Goal: Task Accomplishment & Management: Use online tool/utility

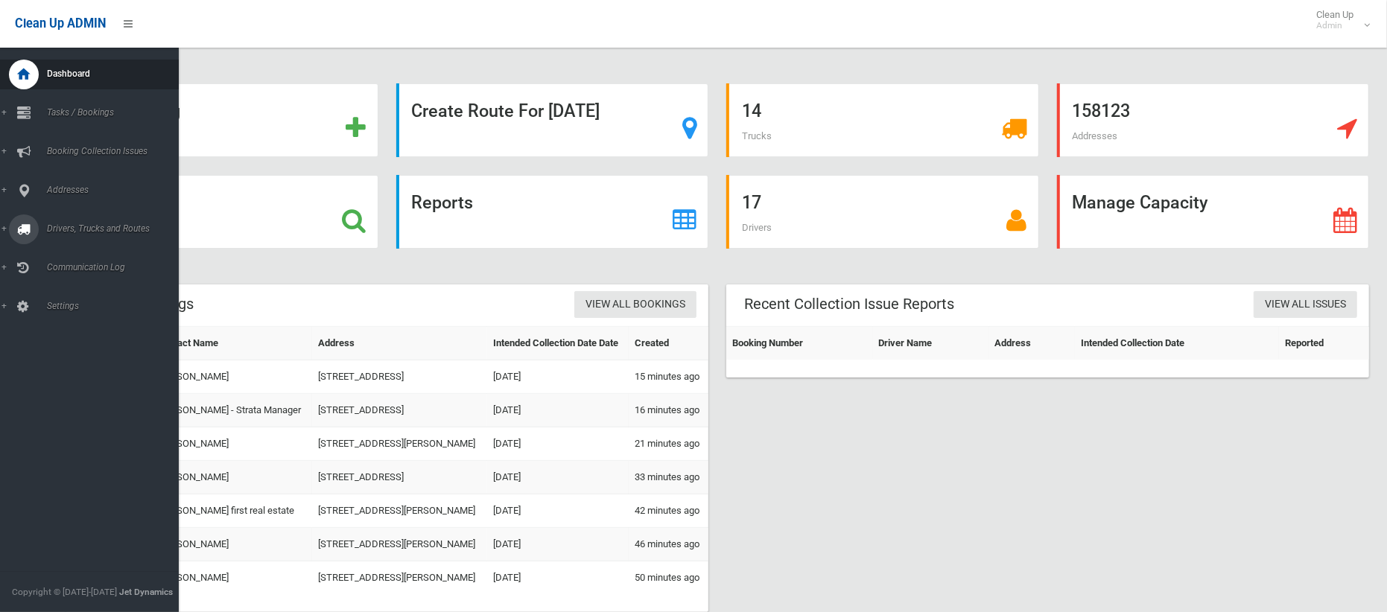
click at [69, 226] on span "Drivers, Trucks and Routes" at bounding box center [110, 228] width 136 height 10
click at [57, 309] on link "Routes" at bounding box center [89, 317] width 179 height 21
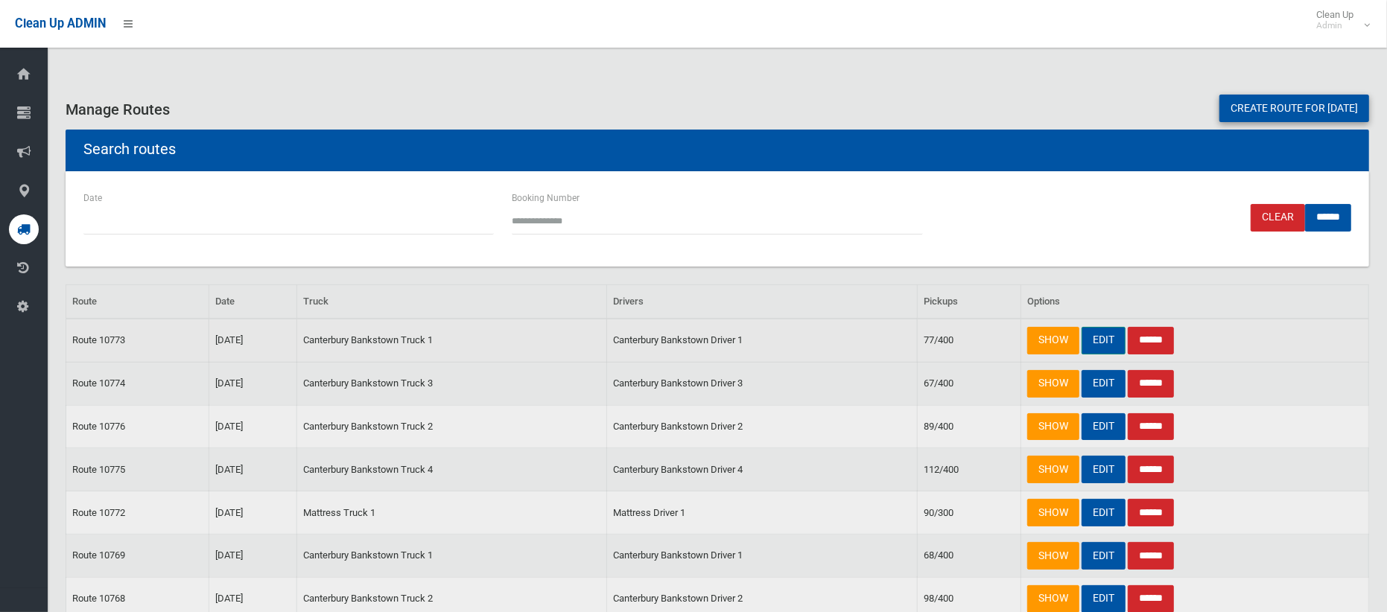
click at [1106, 345] on link "EDIT" at bounding box center [1104, 341] width 44 height 28
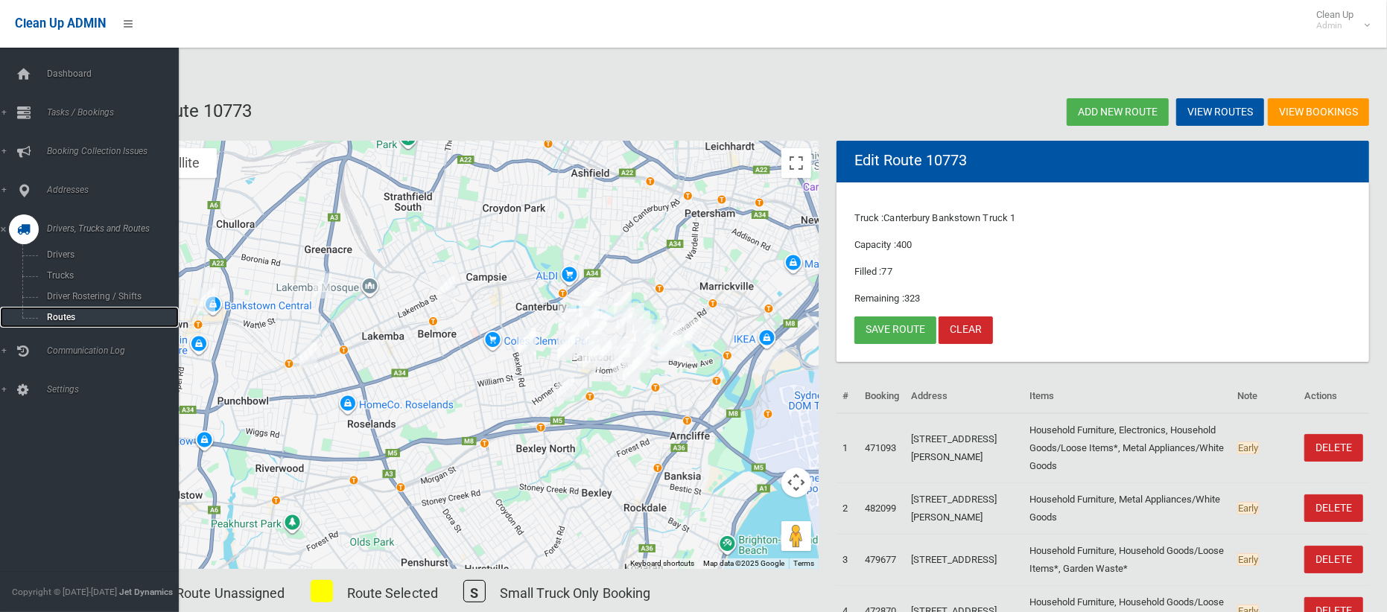
click at [60, 314] on span "Routes" at bounding box center [104, 317] width 124 height 10
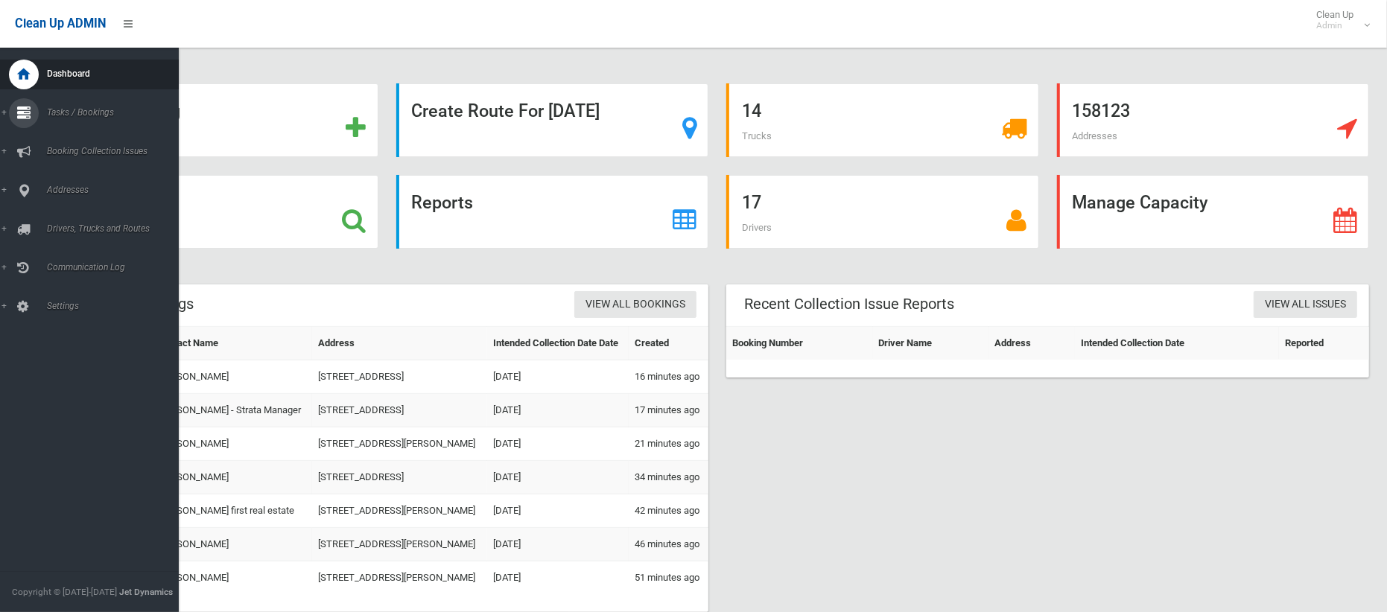
click at [64, 104] on link "Tasks / Bookings" at bounding box center [89, 113] width 179 height 30
click at [58, 213] on link "Search" at bounding box center [89, 222] width 179 height 21
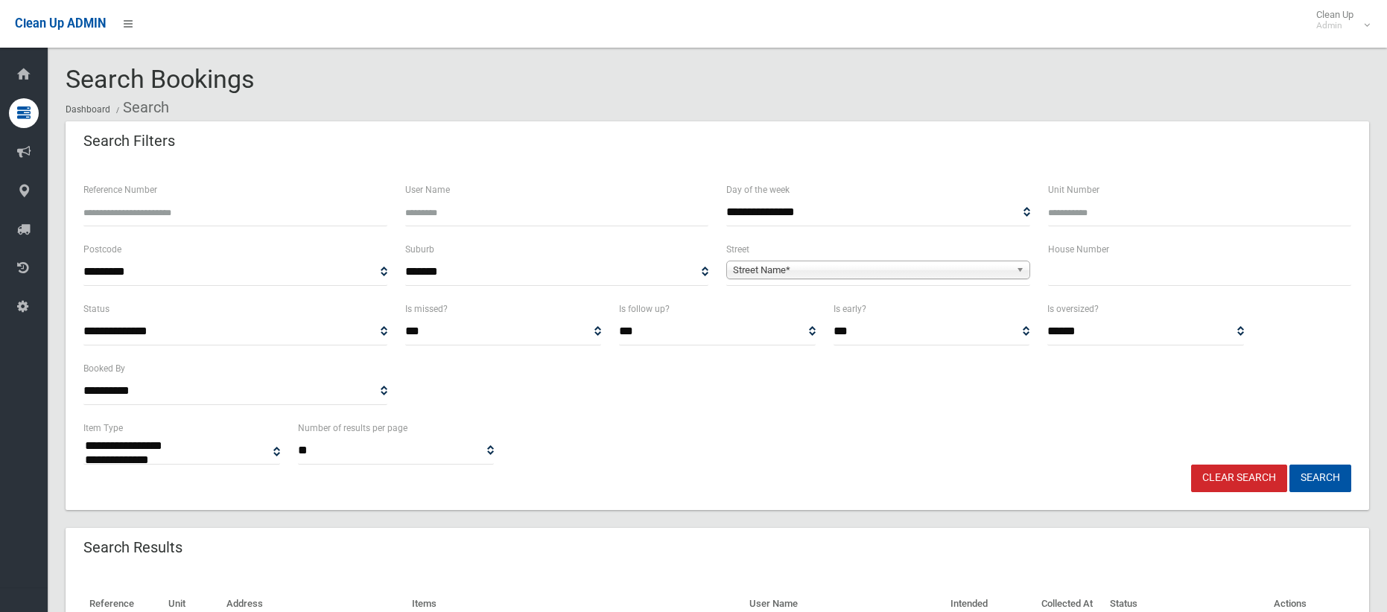
select select
click at [1078, 270] on input "text" at bounding box center [1200, 272] width 304 height 28
type input "**"
click at [793, 273] on span "Street Name*" at bounding box center [871, 270] width 277 height 18
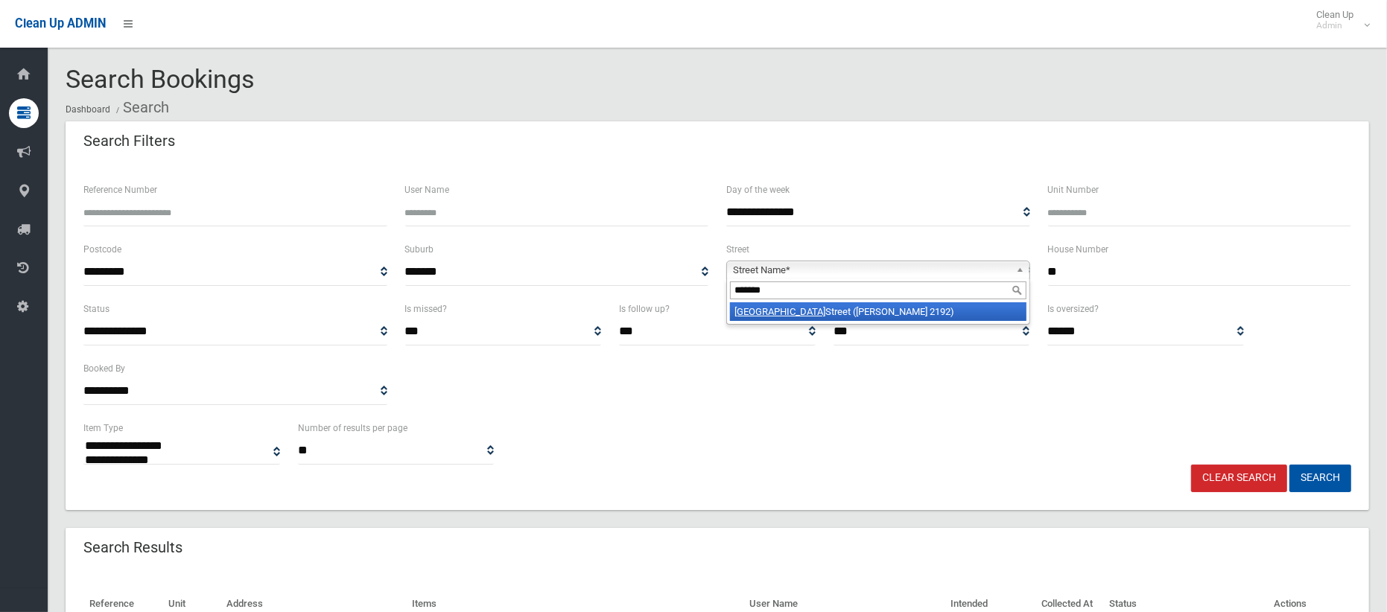
type input "*******"
click at [796, 310] on li "Sudbury Street (BELMORE 2192)" at bounding box center [878, 311] width 296 height 19
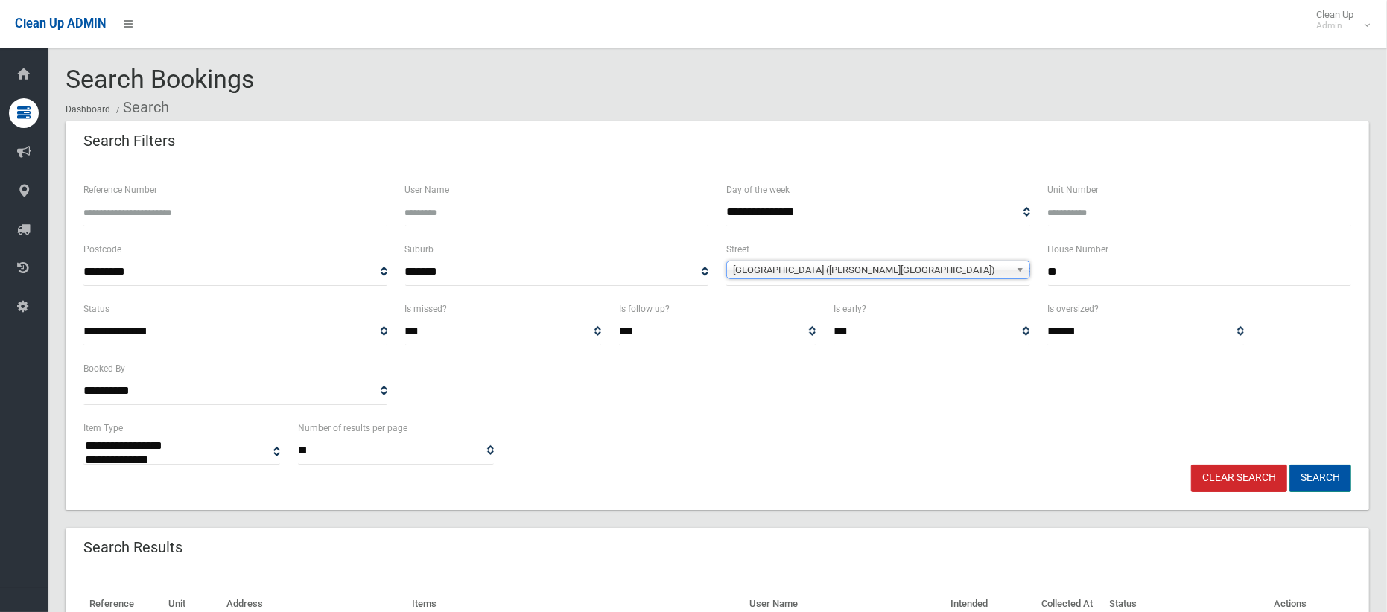
click at [1307, 481] on button "Search" at bounding box center [1320, 479] width 62 height 28
select select
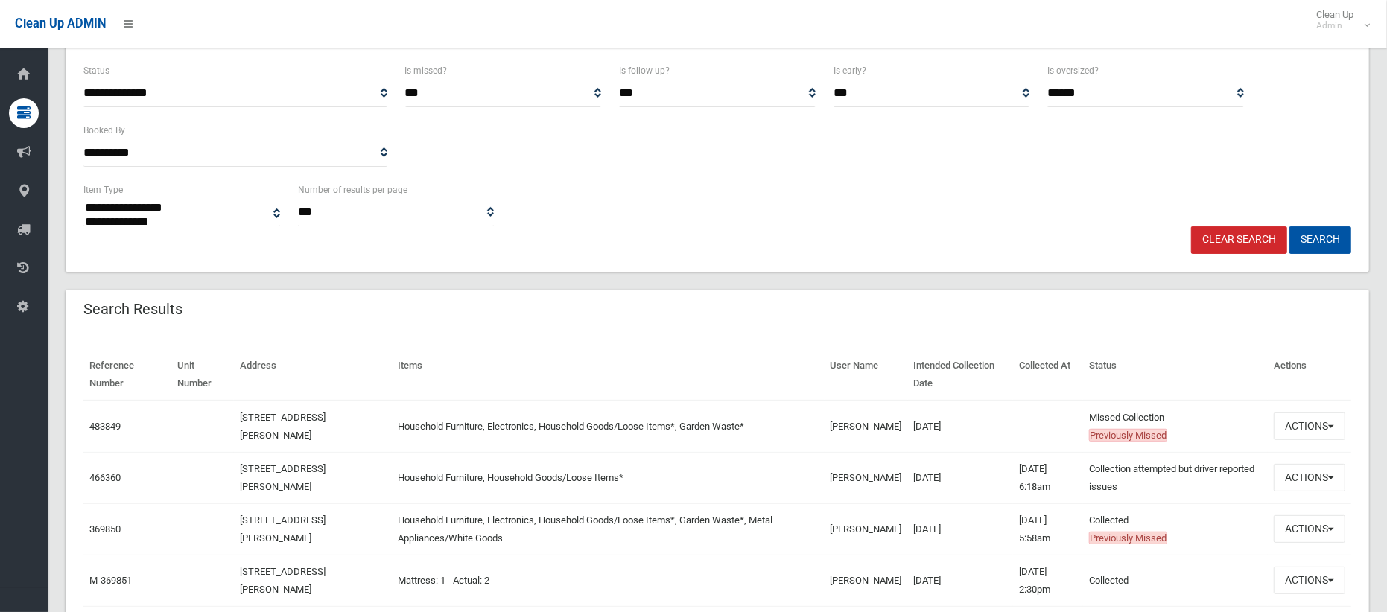
scroll to position [247, 0]
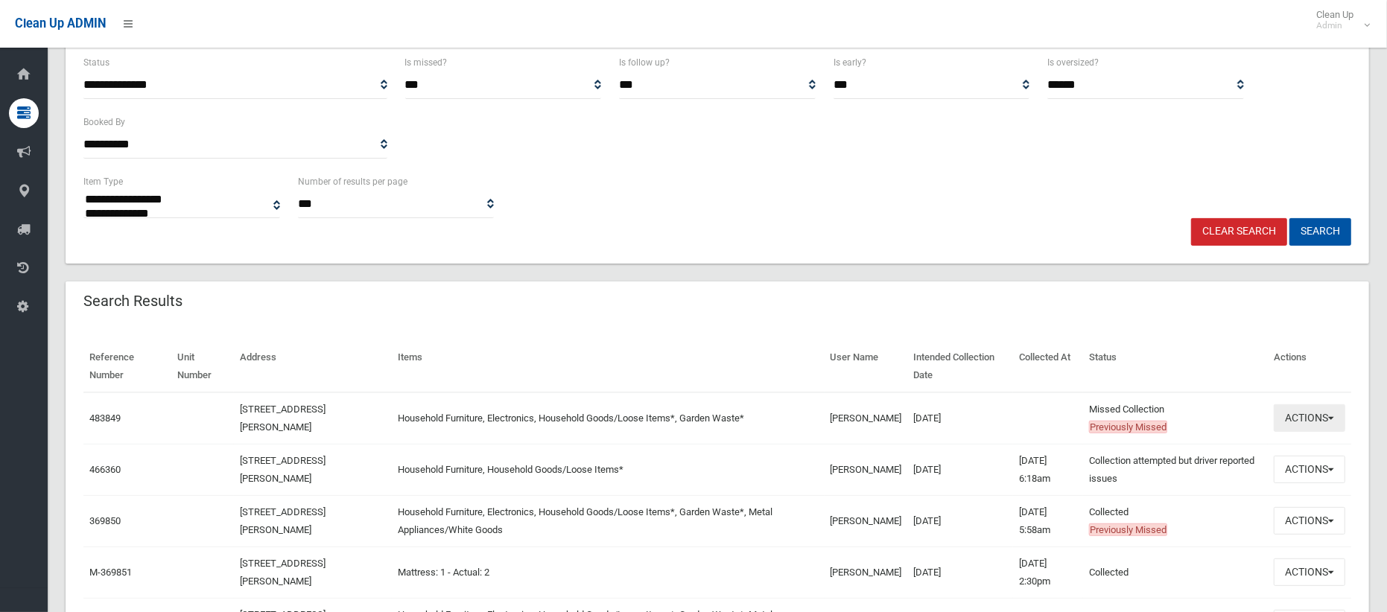
click at [1295, 415] on button "Actions" at bounding box center [1310, 418] width 72 height 28
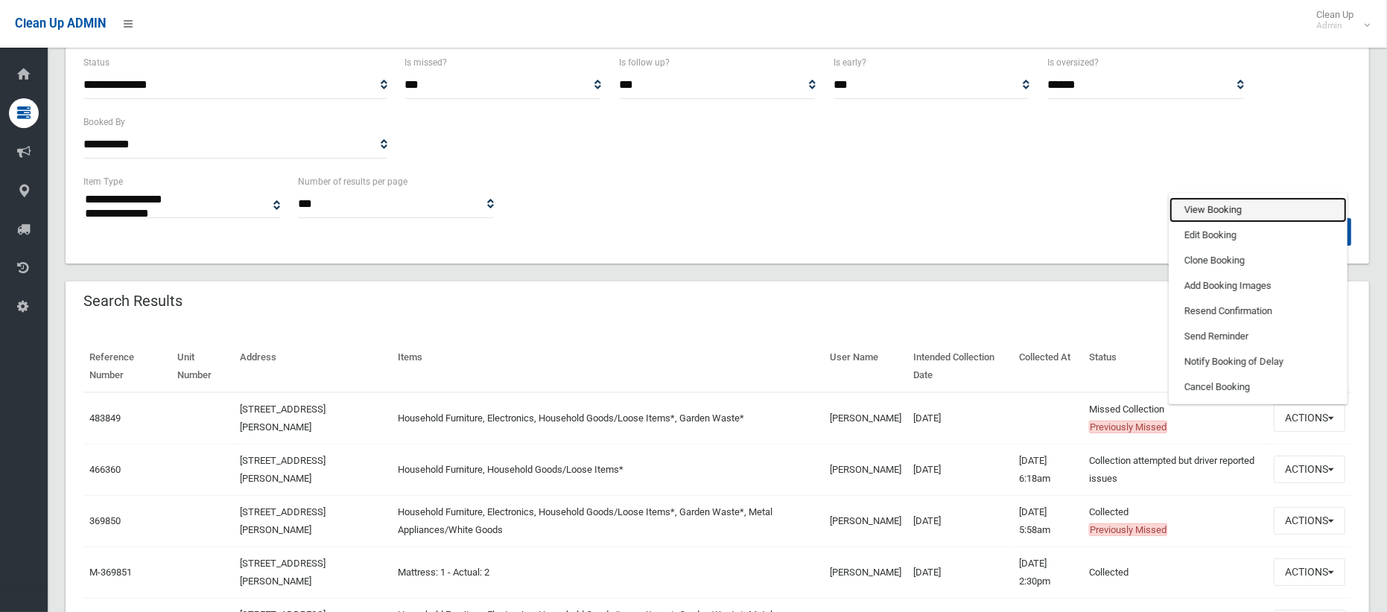
click at [1199, 213] on link "View Booking" at bounding box center [1257, 209] width 177 height 25
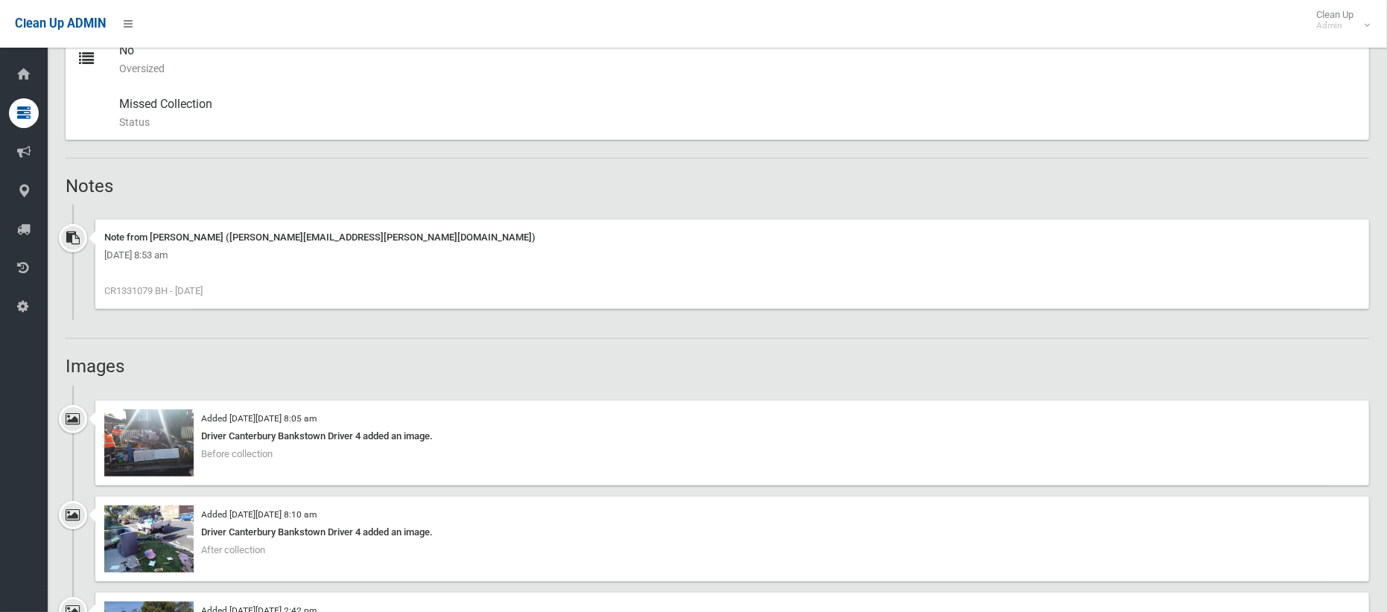
scroll to position [803, 0]
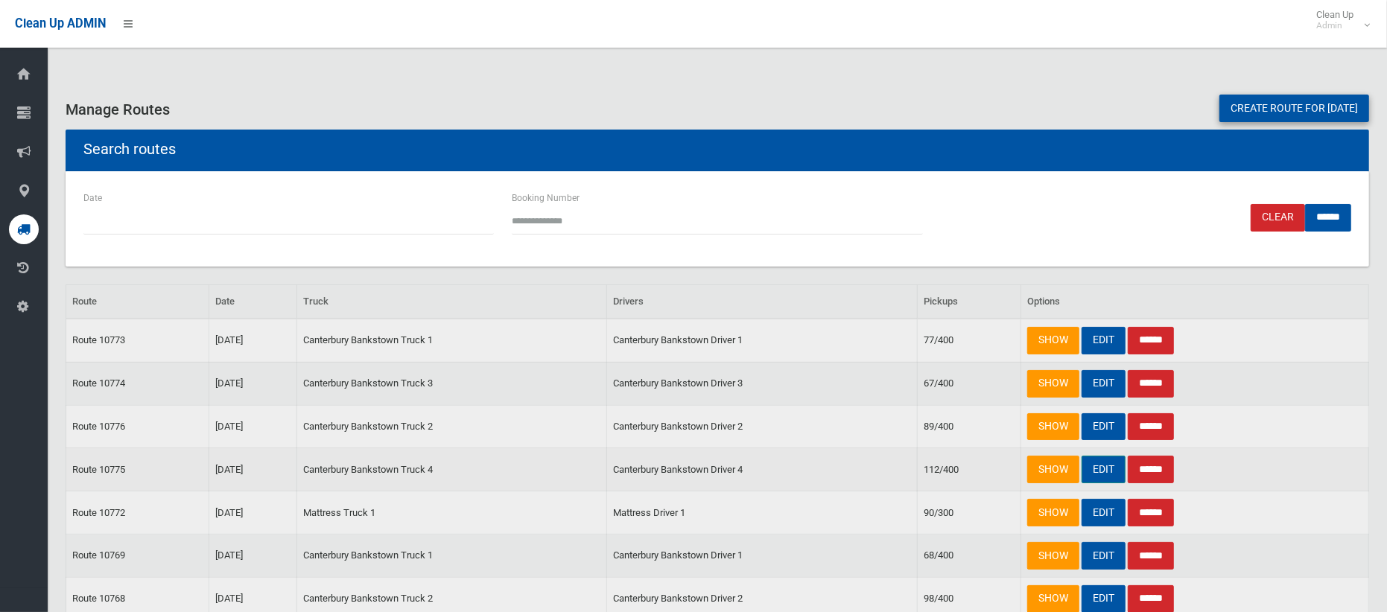
click at [1099, 469] on link "EDIT" at bounding box center [1104, 470] width 44 height 28
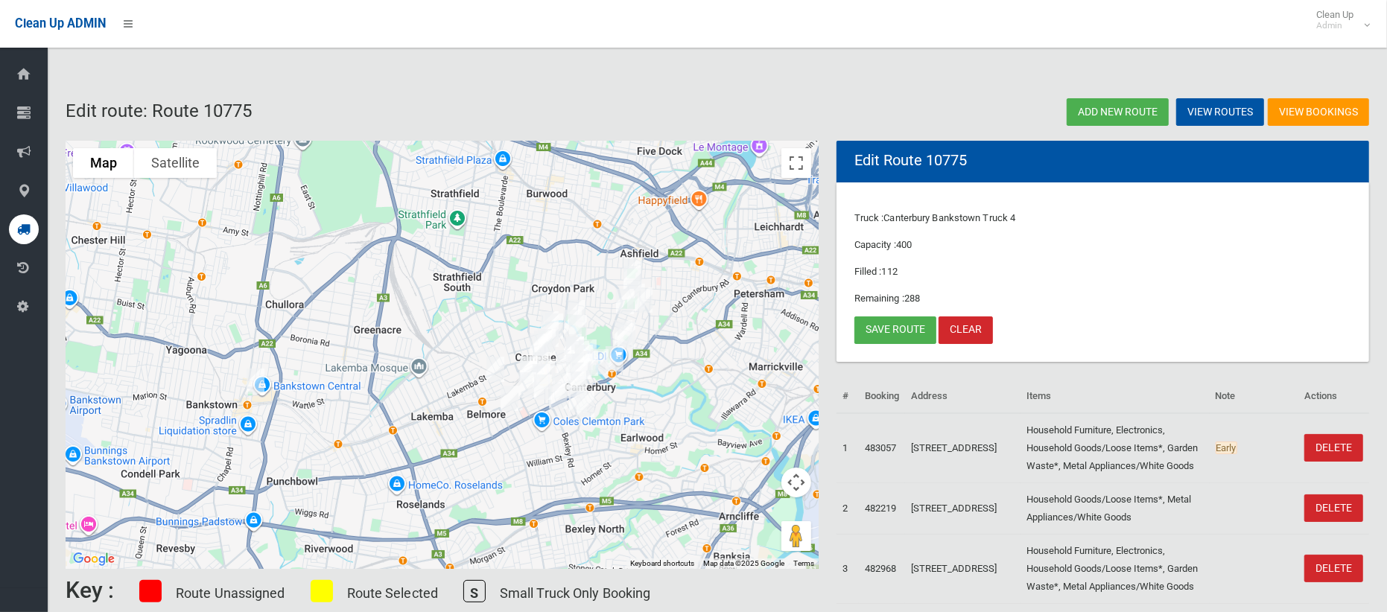
click at [499, 364] on img "1A Sudbury Street, BELMORE NSW 2192" at bounding box center [495, 369] width 30 height 37
click at [566, 311] on button "Close" at bounding box center [561, 320] width 36 height 36
click at [880, 326] on link "Save route" at bounding box center [895, 331] width 82 height 28
click at [880, 329] on link "Save route" at bounding box center [895, 331] width 82 height 28
